Goal: Manage account settings

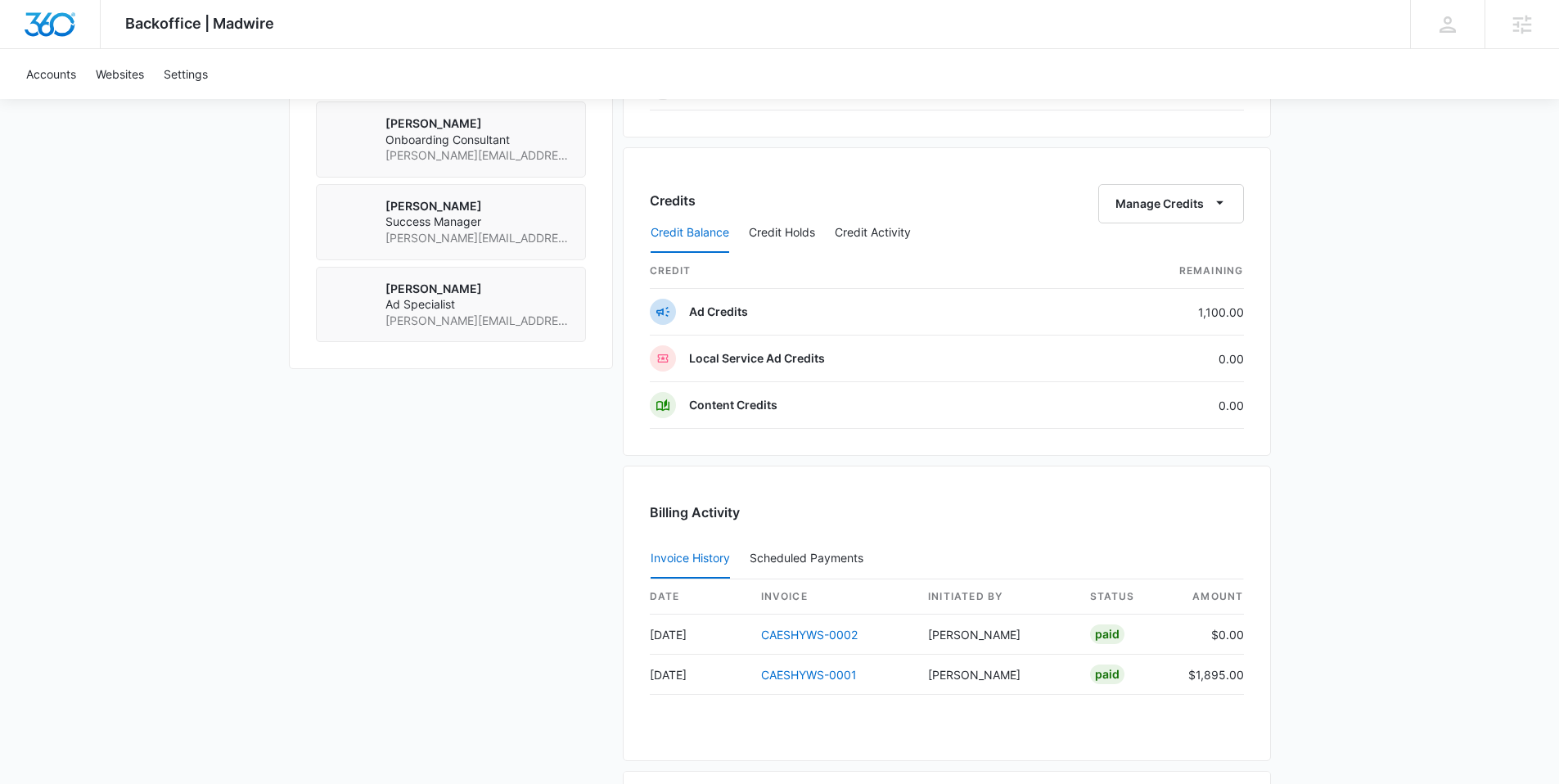
scroll to position [1226, 0]
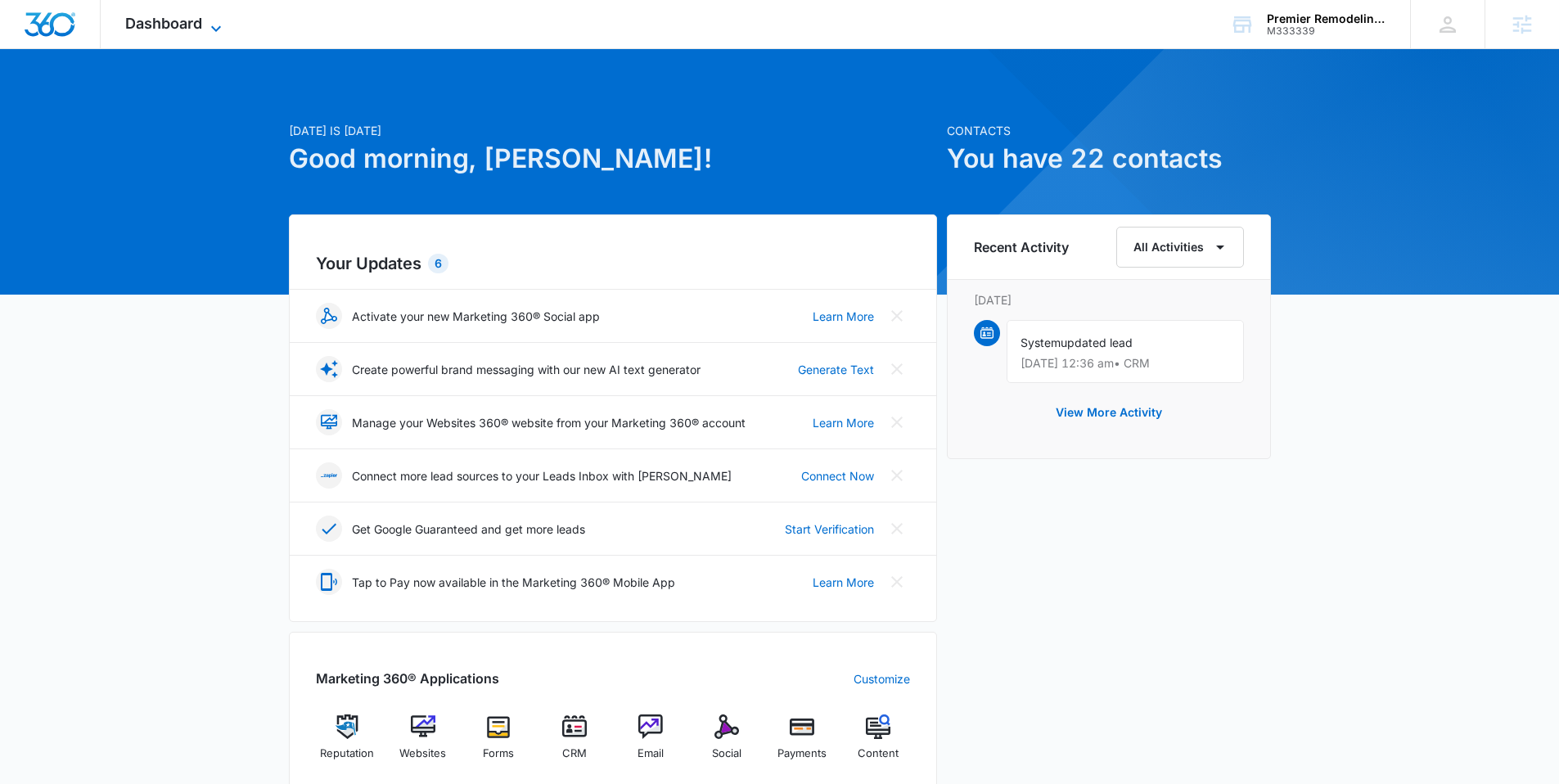
click at [147, 26] on span "Dashboard" at bounding box center [164, 23] width 77 height 17
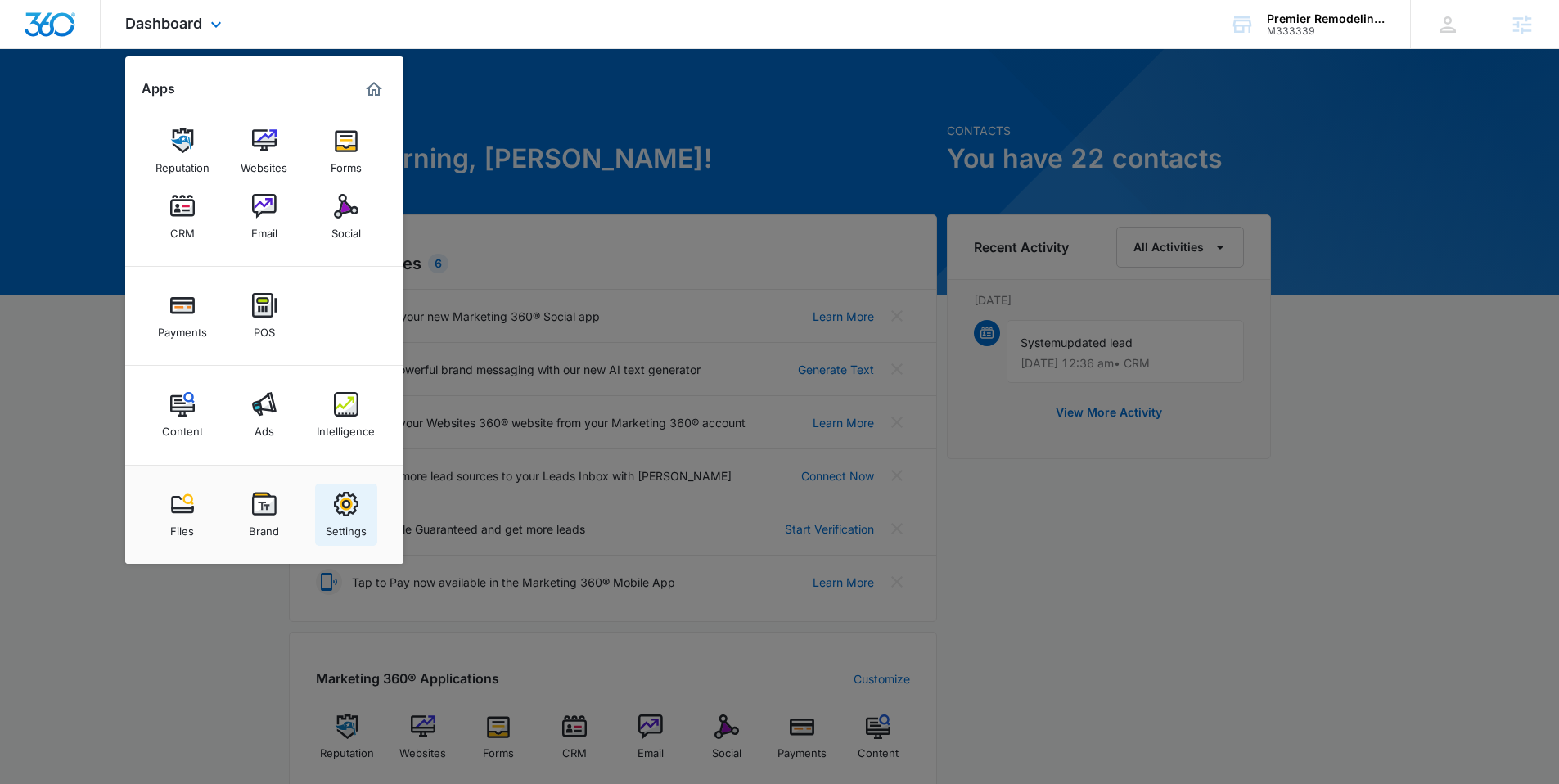
click at [345, 512] on img at bounding box center [346, 504] width 25 height 25
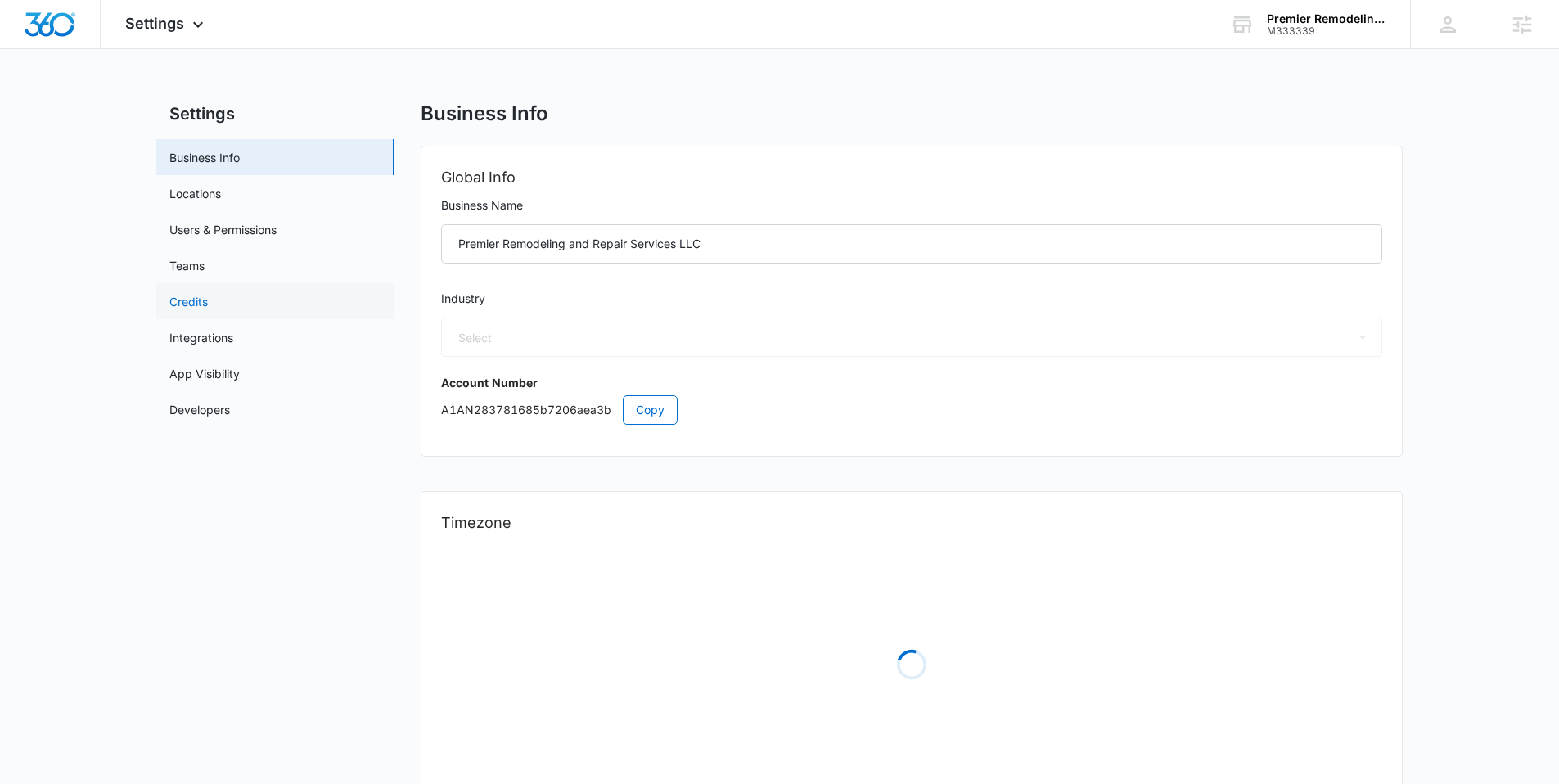
select select "4"
select select "US"
select select "America/Chicago"
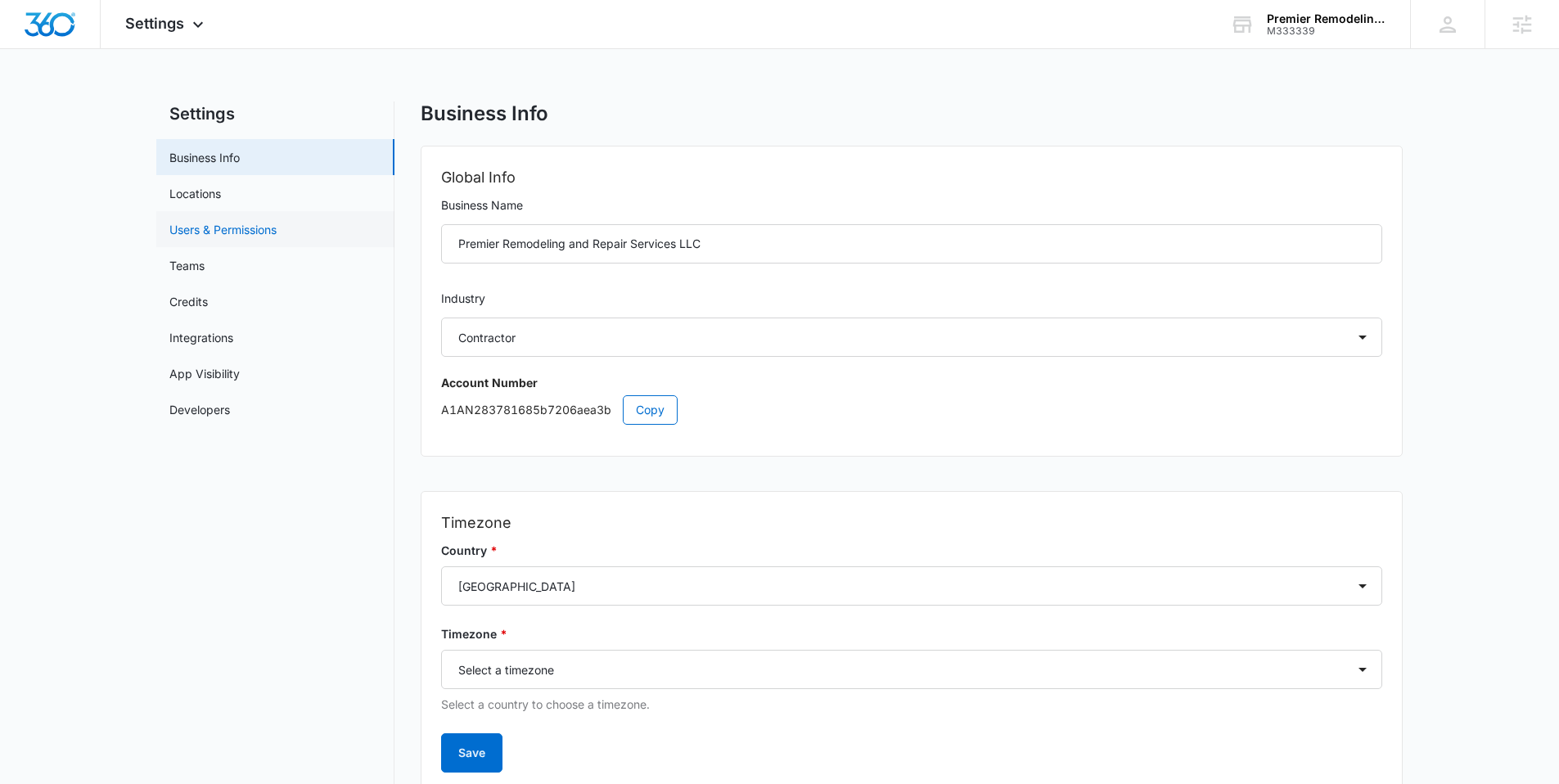
click at [212, 228] on link "Users & Permissions" at bounding box center [223, 229] width 107 height 17
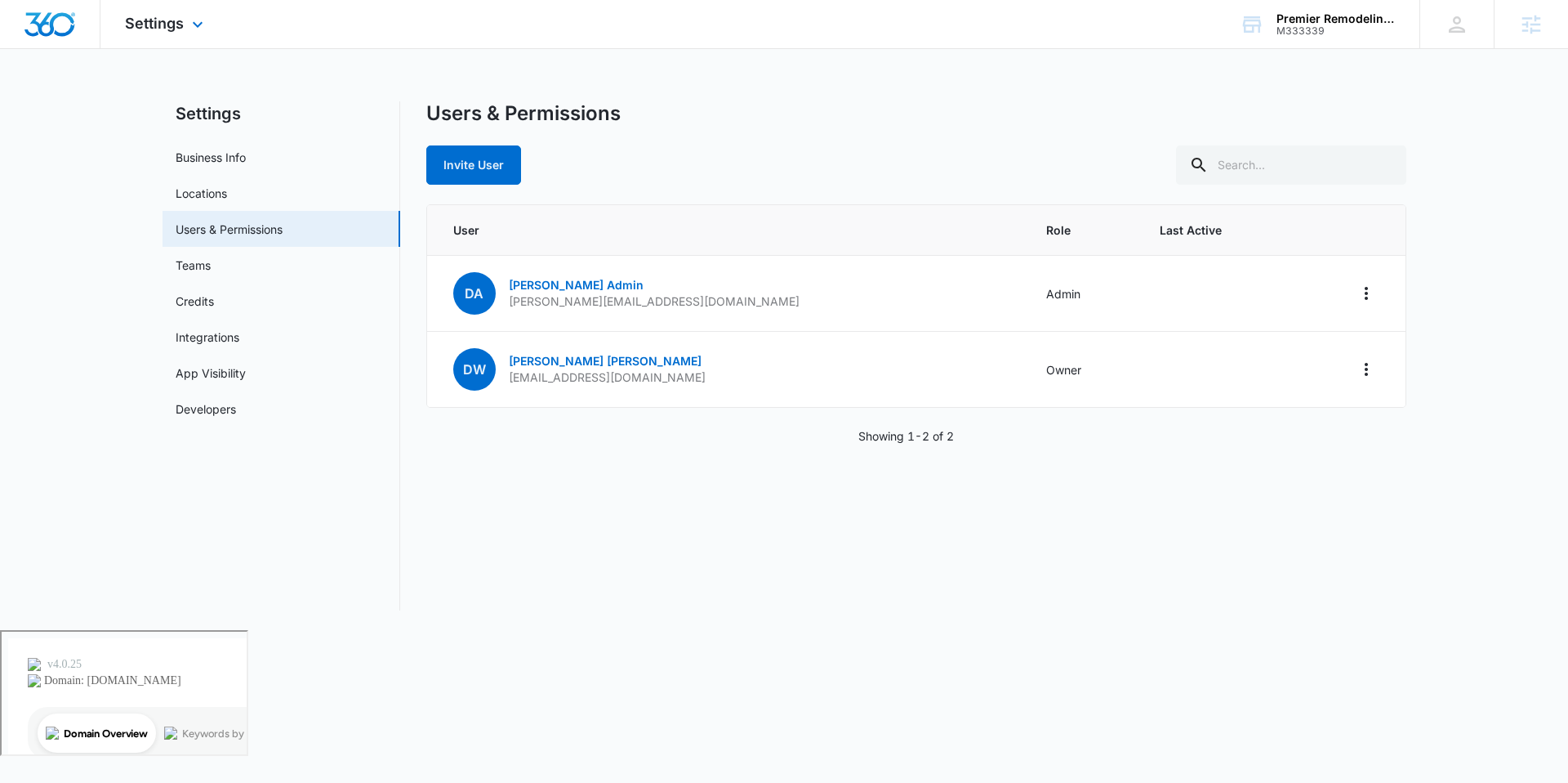
click at [158, 11] on div "Settings Apps Reputation Websites Forms CRM Email Social Payments POS Content A…" at bounding box center [166, 24] width 131 height 48
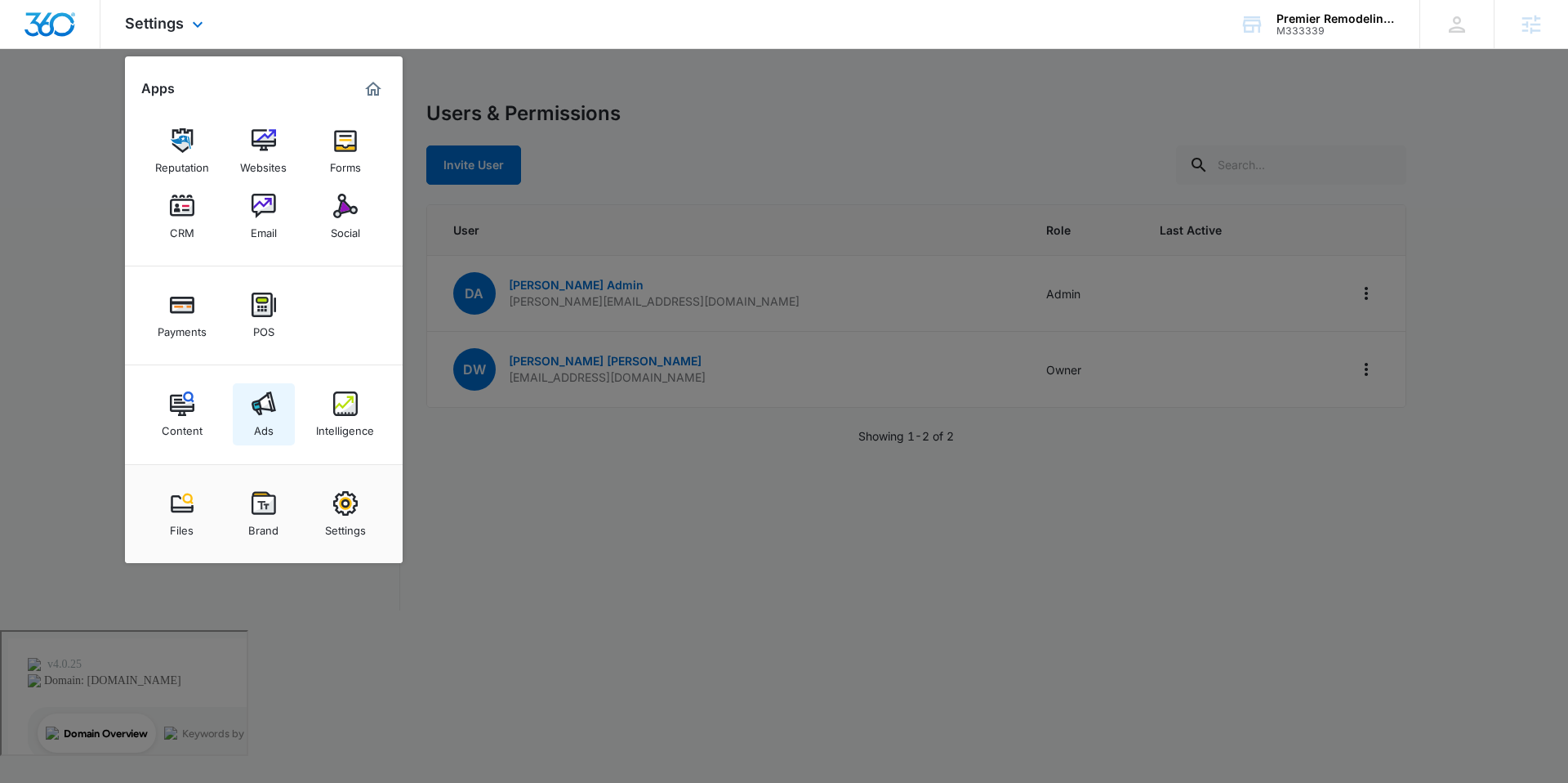
click at [258, 404] on img at bounding box center [264, 404] width 25 height 25
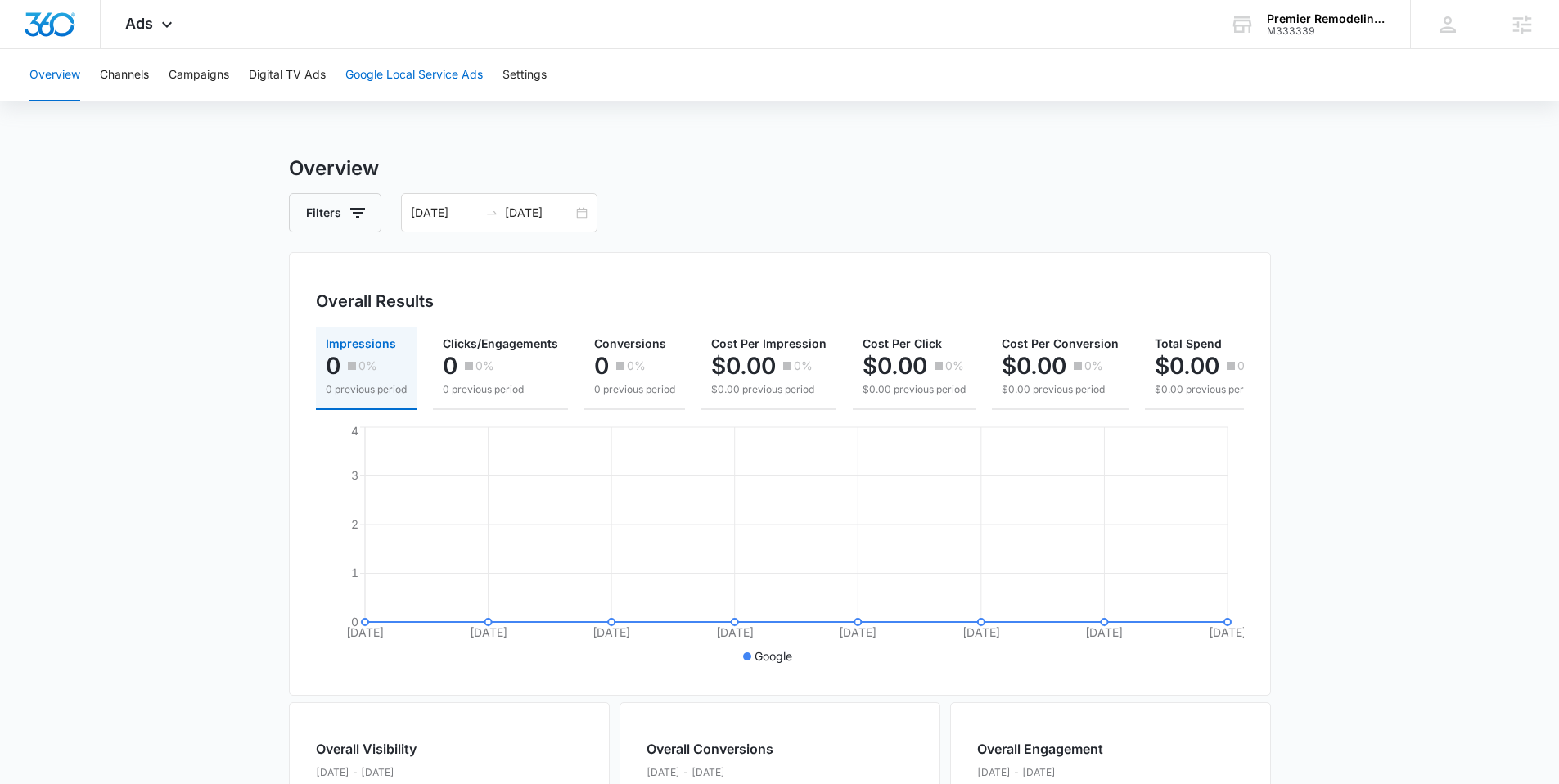
click at [398, 58] on button "Google Local Service Ads" at bounding box center [414, 76] width 137 height 53
